Goal: Download file/media

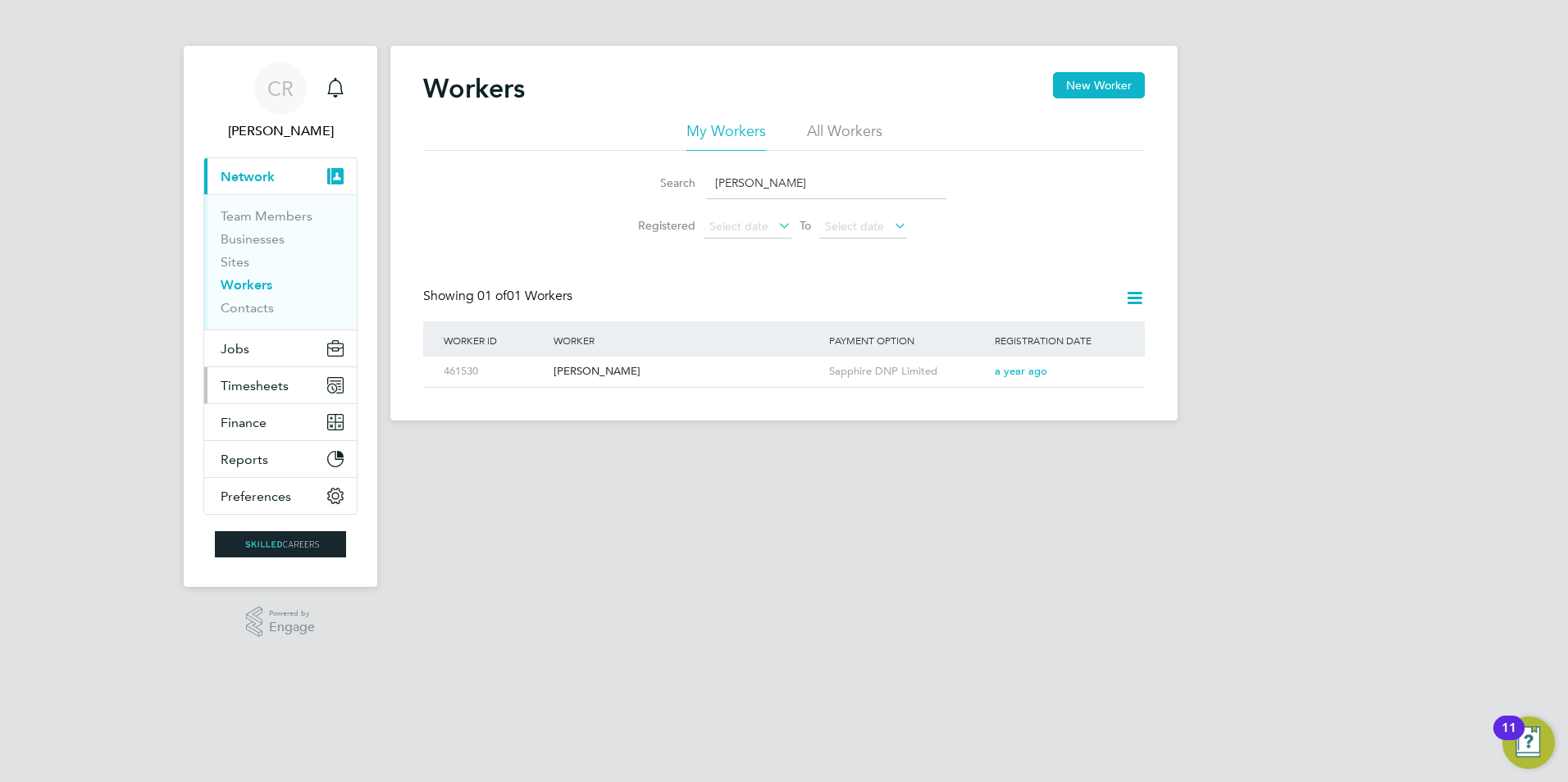
click at [241, 387] on span "Timesheets" at bounding box center [254, 386] width 68 height 16
click at [263, 380] on span "Timesheets" at bounding box center [254, 386] width 68 height 16
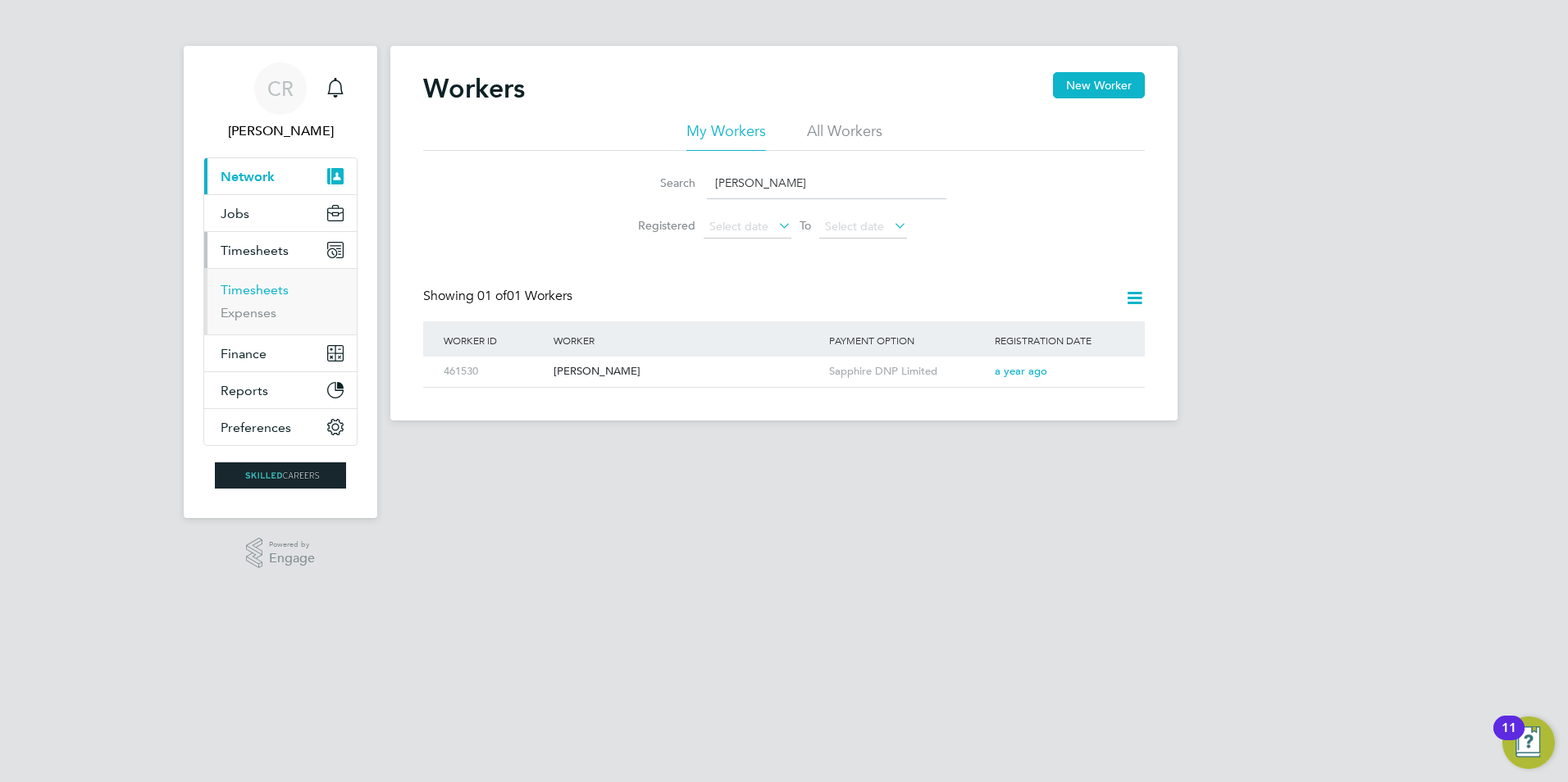
click at [252, 289] on link "Timesheets" at bounding box center [254, 290] width 68 height 16
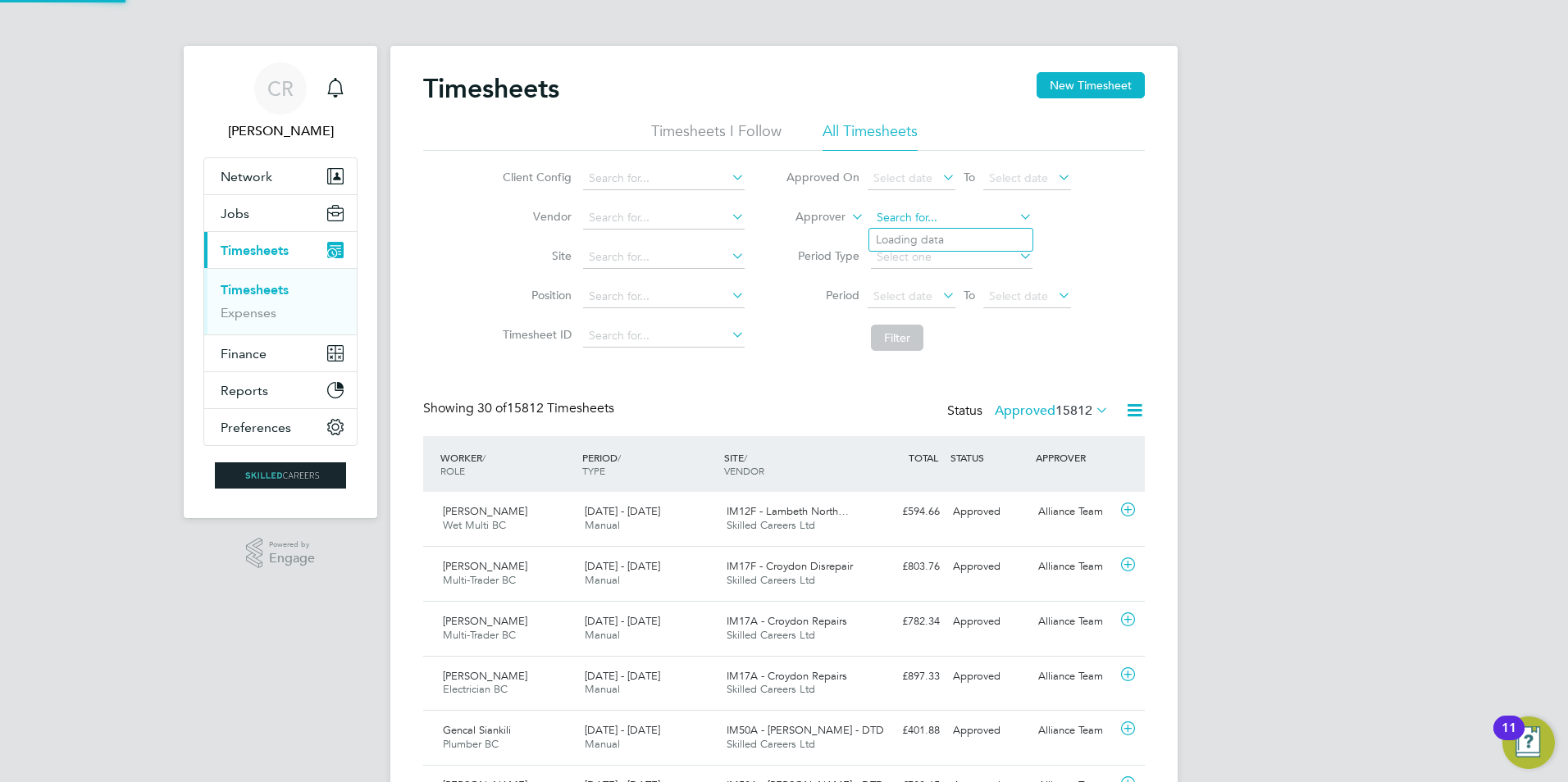
click at [913, 218] on input at bounding box center [951, 218] width 162 height 23
click at [908, 263] on li "Nia ll Tierney" at bounding box center [950, 263] width 163 height 22
type input "Niall Tierney"
click at [888, 345] on button "Filter" at bounding box center [897, 338] width 53 height 26
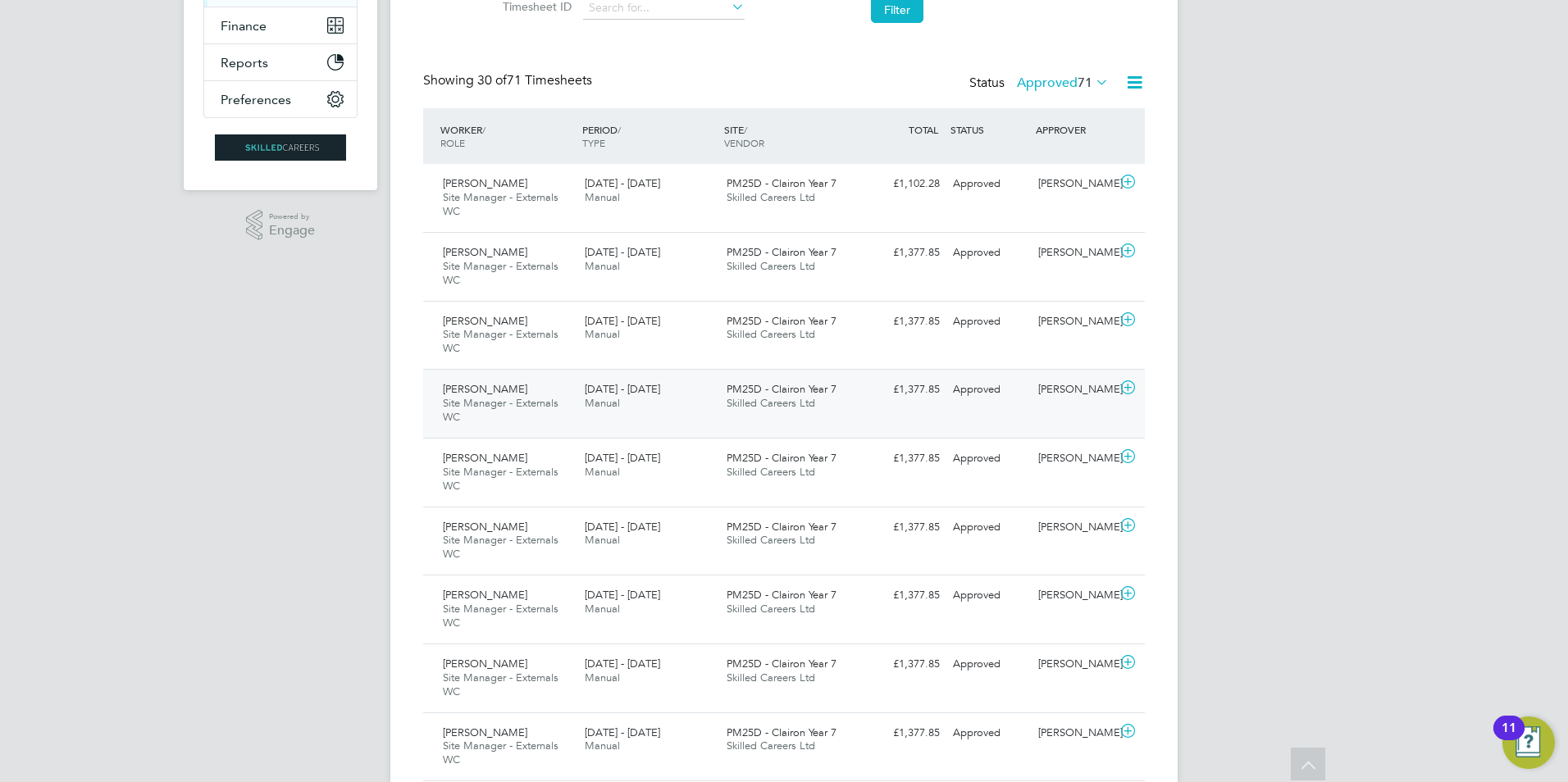
click at [626, 385] on span "2 - 8 Aug 2025" at bounding box center [623, 389] width 76 height 14
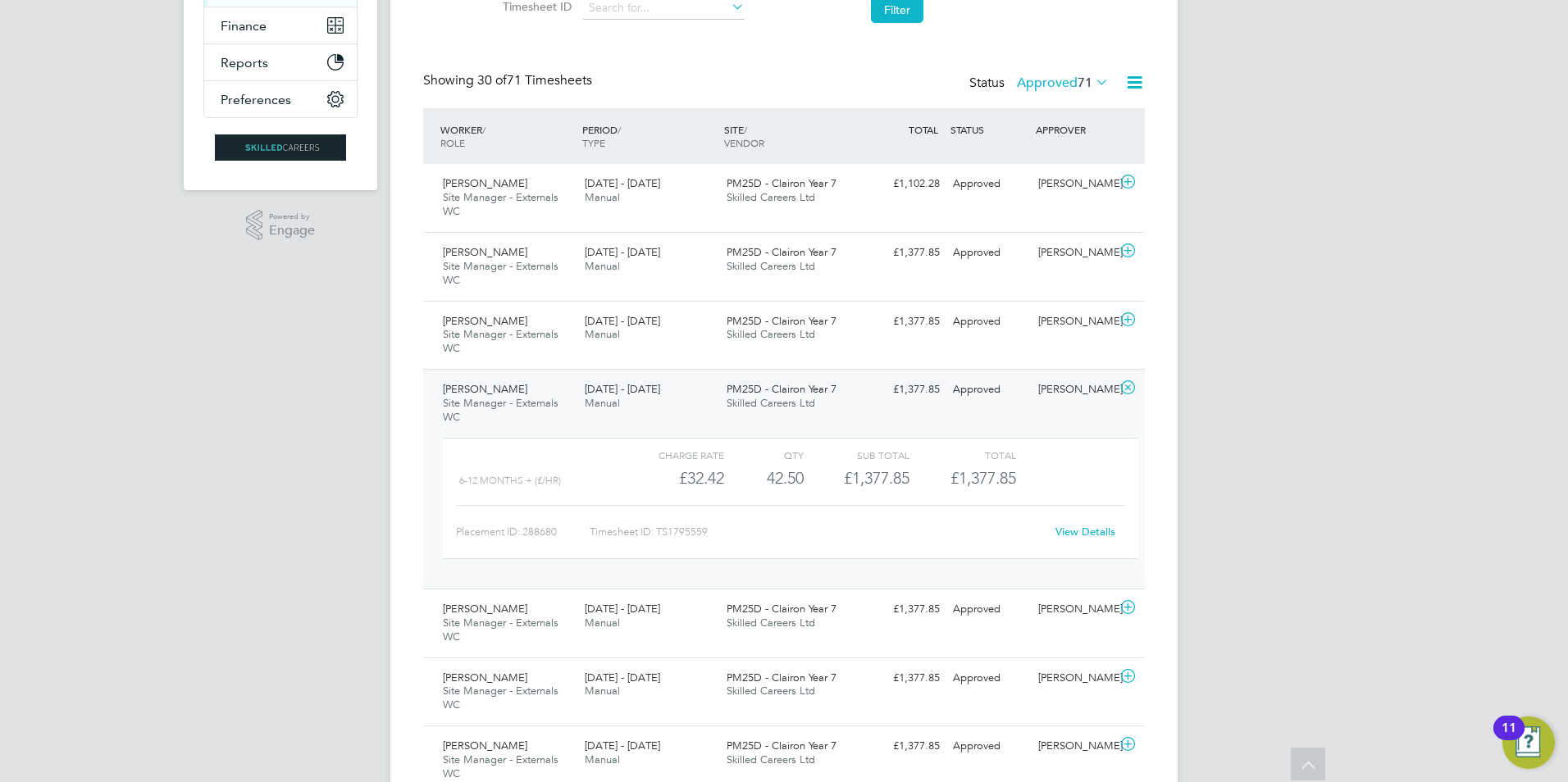
click at [1083, 531] on link "View Details" at bounding box center [1085, 532] width 60 height 14
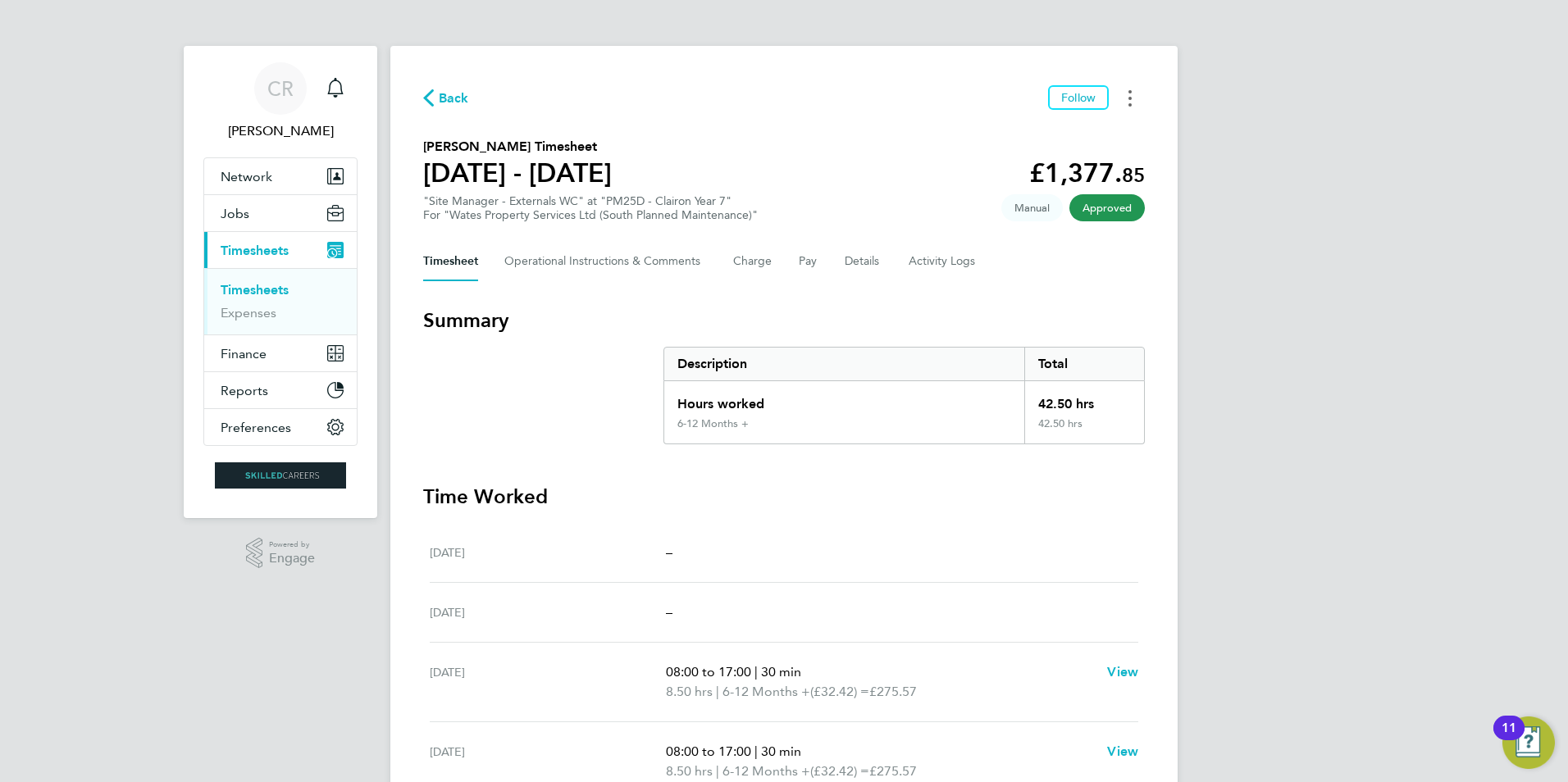
click at [1127, 98] on button "Timesheets Menu" at bounding box center [1130, 98] width 30 height 25
click at [1071, 132] on link "Download timesheet" at bounding box center [1046, 134] width 197 height 33
